Goal: Find specific fact: Find specific fact

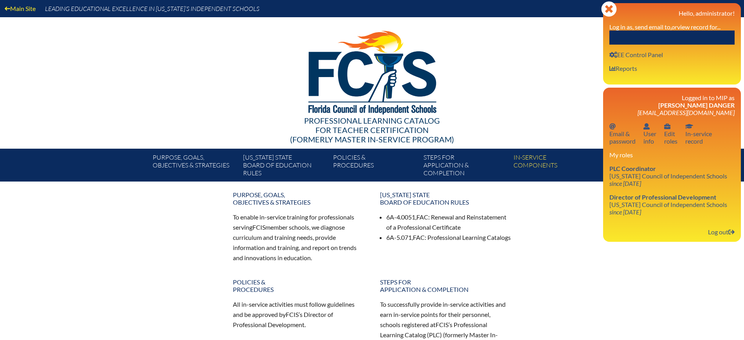
click at [706, 34] on input "text" at bounding box center [672, 38] width 125 height 14
paste input "Laura Verges"
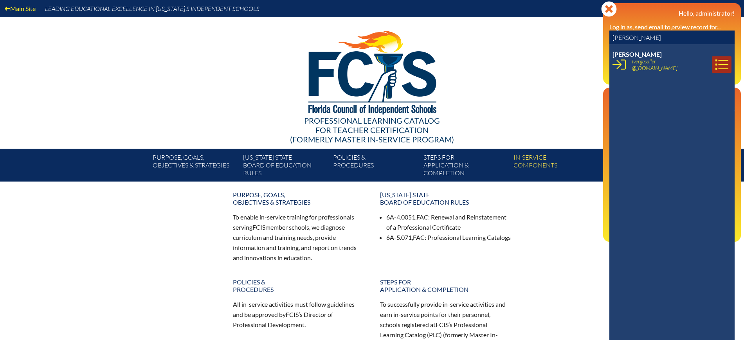
type input "Laura Verges"
click at [716, 69] on icon at bounding box center [722, 65] width 13 height 10
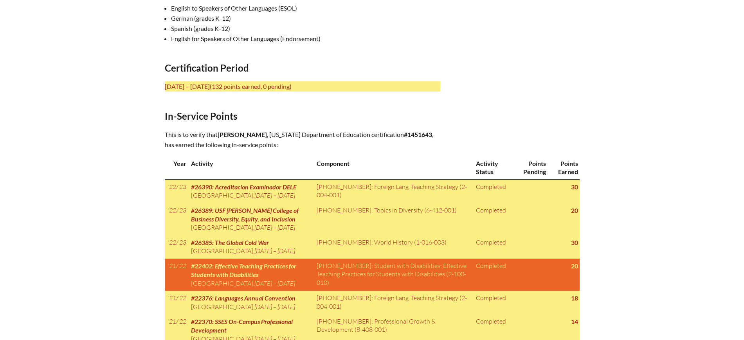
scroll to position [294, 0]
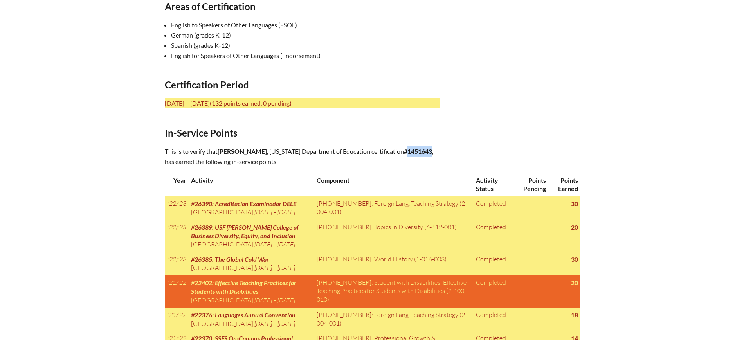
drag, startPoint x: 320, startPoint y: 161, endPoint x: 292, endPoint y: 164, distance: 27.6
click at [292, 164] on p "This is to verify that [PERSON_NAME] , [US_STATE] Department of Education certi…" at bounding box center [303, 156] width 276 height 20
copy b "1451643"
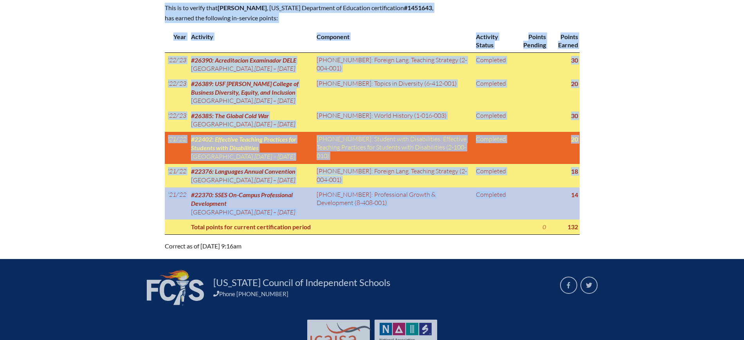
scroll to position [440, 0]
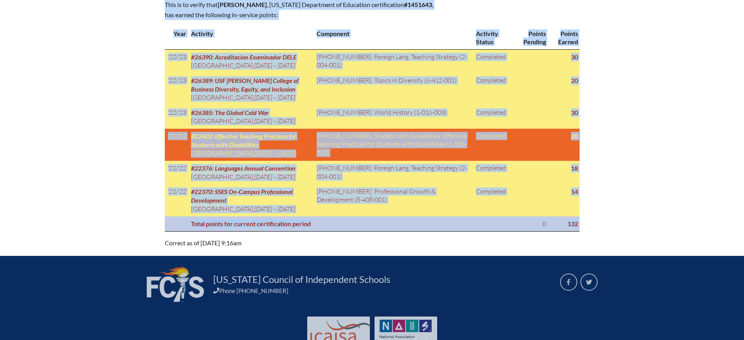
drag, startPoint x: 163, startPoint y: 82, endPoint x: 579, endPoint y: 272, distance: 457.8
click at [579, 248] on div "In-service record [PERSON_NAME] Areas of Certification English to Speakers of O…" at bounding box center [372, 7] width 440 height 482
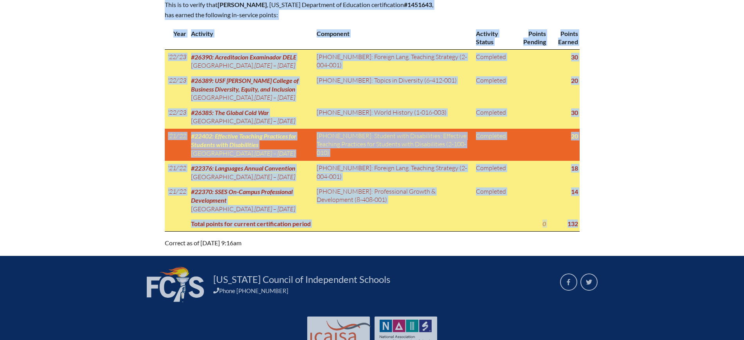
copy div "Loremipsumdol Sitame Cons 3, 7635 – Adip 78, 8520 (494 elitse doeius, 9 tempori…"
click at [75, 140] on div "In-service record [PERSON_NAME] Areas of Certification English to Speakers of O…" at bounding box center [372, 7] width 744 height 482
